Goal: Task Accomplishment & Management: Manage account settings

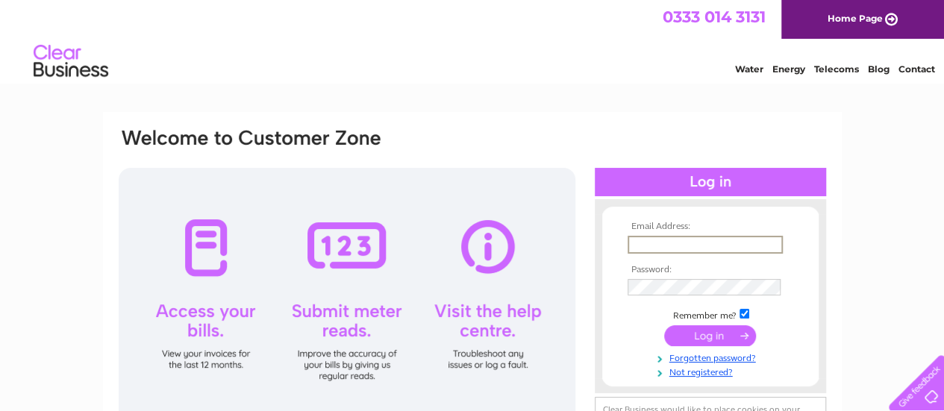
click at [664, 246] on input "text" at bounding box center [705, 245] width 155 height 18
click at [730, 250] on input "text" at bounding box center [705, 245] width 155 height 18
type input "amy@orrinrestaurant.com"
click at [696, 338] on input "submit" at bounding box center [710, 334] width 92 height 21
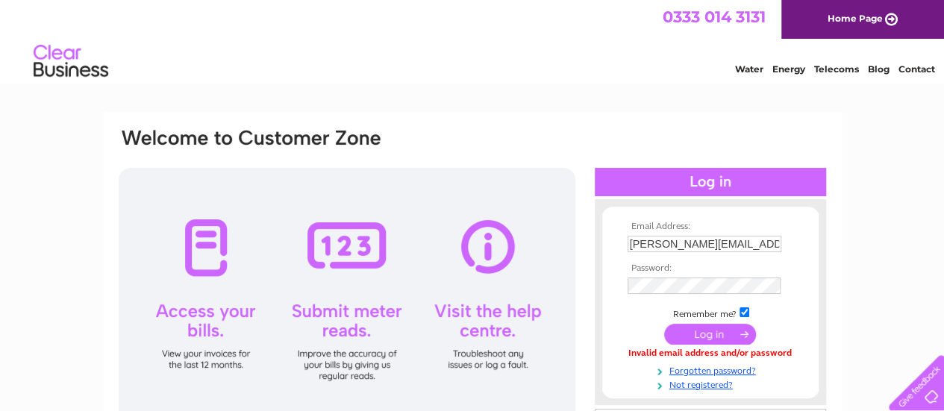
click at [703, 338] on input "submit" at bounding box center [710, 334] width 92 height 21
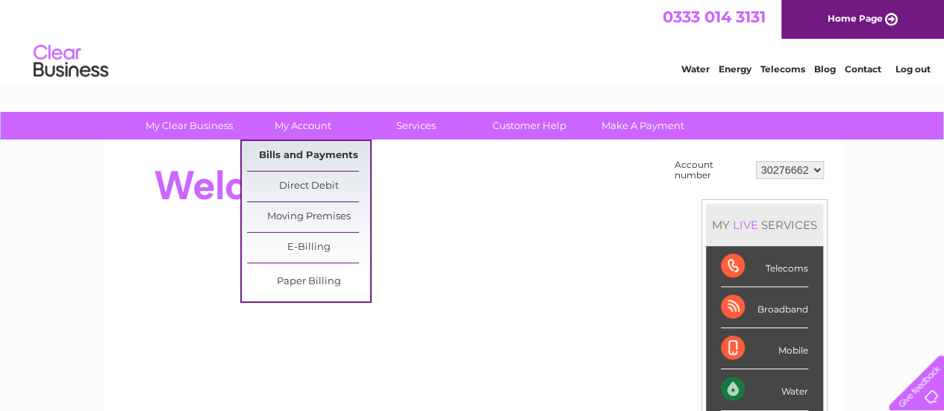
click at [299, 152] on link "Bills and Payments" at bounding box center [308, 156] width 123 height 30
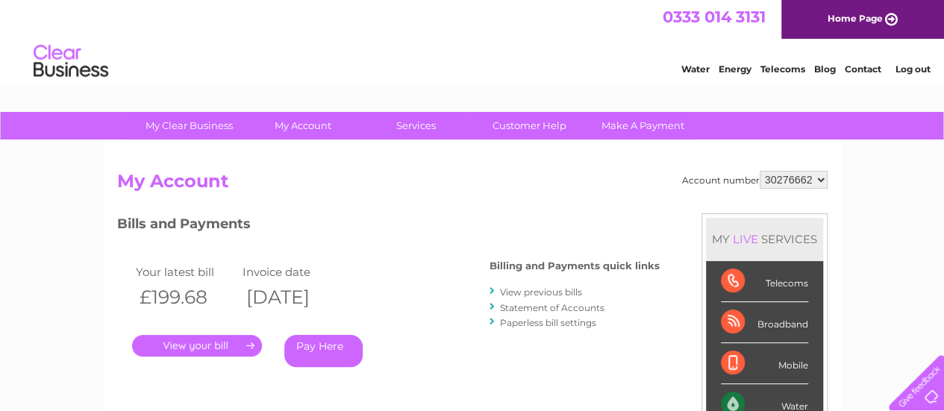
click at [220, 344] on link "." at bounding box center [197, 346] width 130 height 22
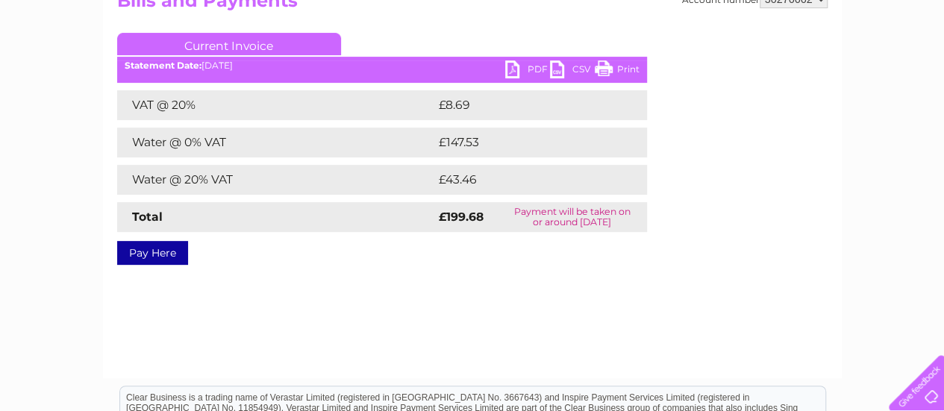
scroll to position [209, 0]
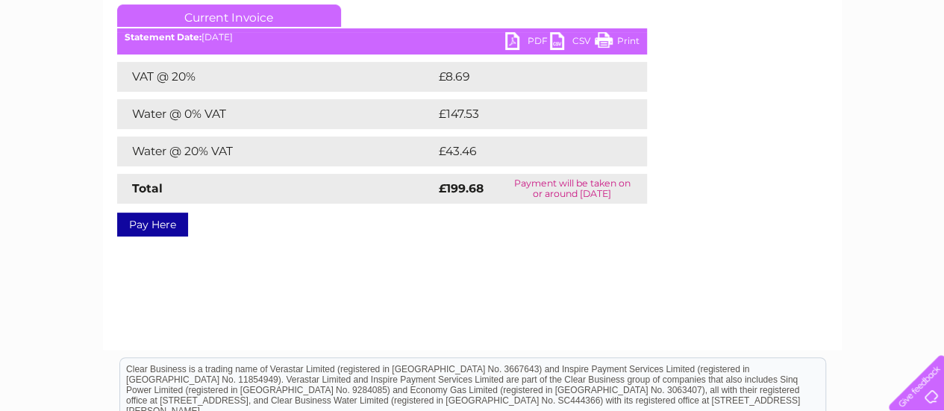
click at [535, 37] on link "PDF" at bounding box center [527, 43] width 45 height 22
